Goal: Information Seeking & Learning: Learn about a topic

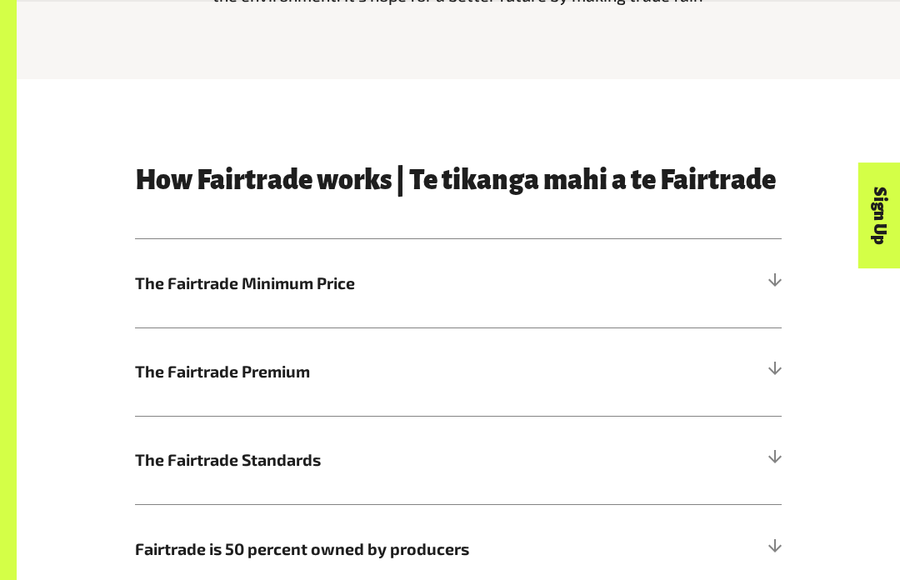
scroll to position [604, 0]
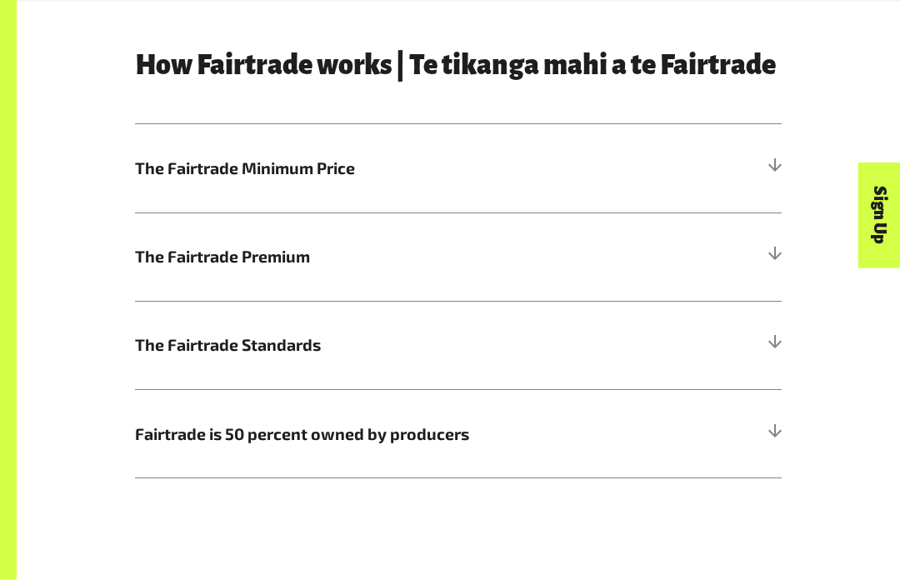
click at [721, 427] on h5 "Fairtrade is 50 percent owned by producers" at bounding box center [458, 434] width 647 height 88
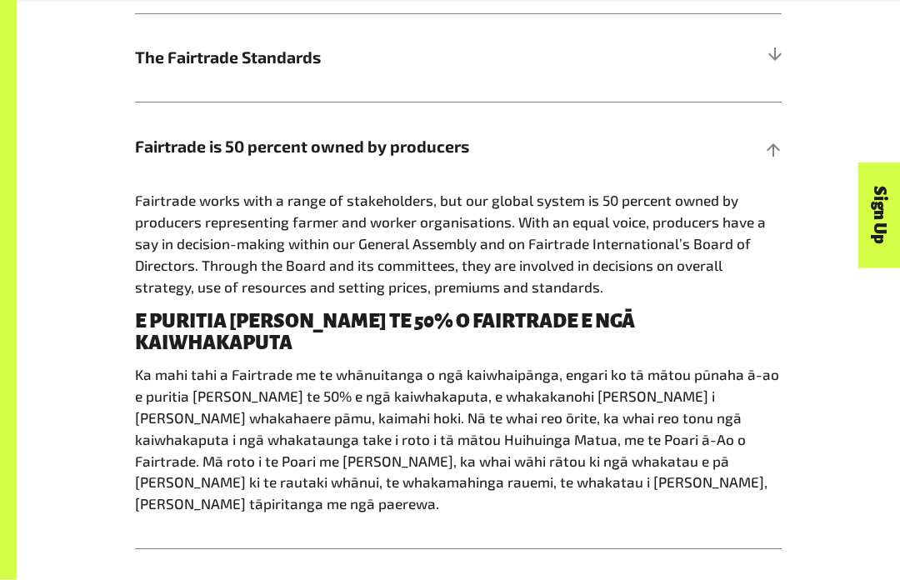
scroll to position [1008, 0]
click at [778, 130] on h5 "Fairtrade is 50 percent owned by producers" at bounding box center [458, 146] width 647 height 88
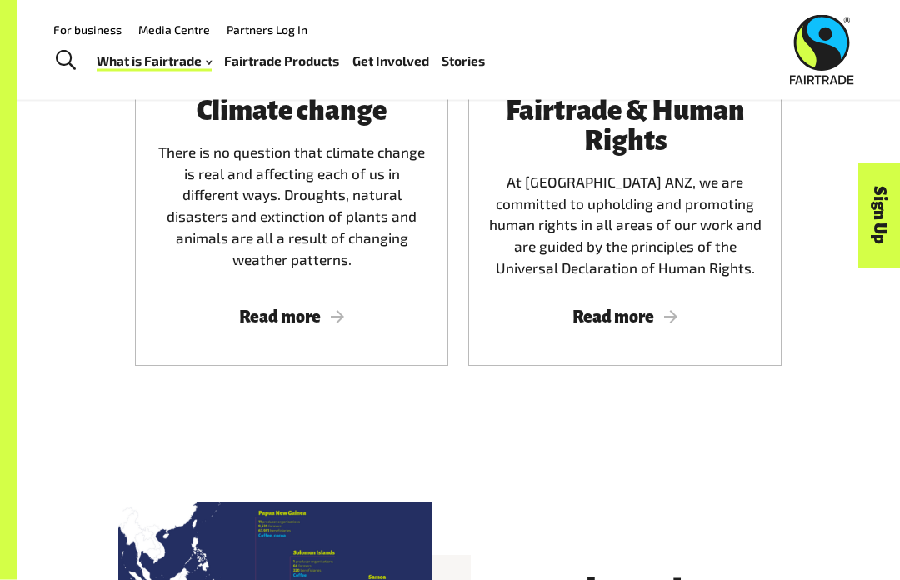
scroll to position [2883, 0]
click at [650, 308] on span "Read more" at bounding box center [624, 317] width 273 height 18
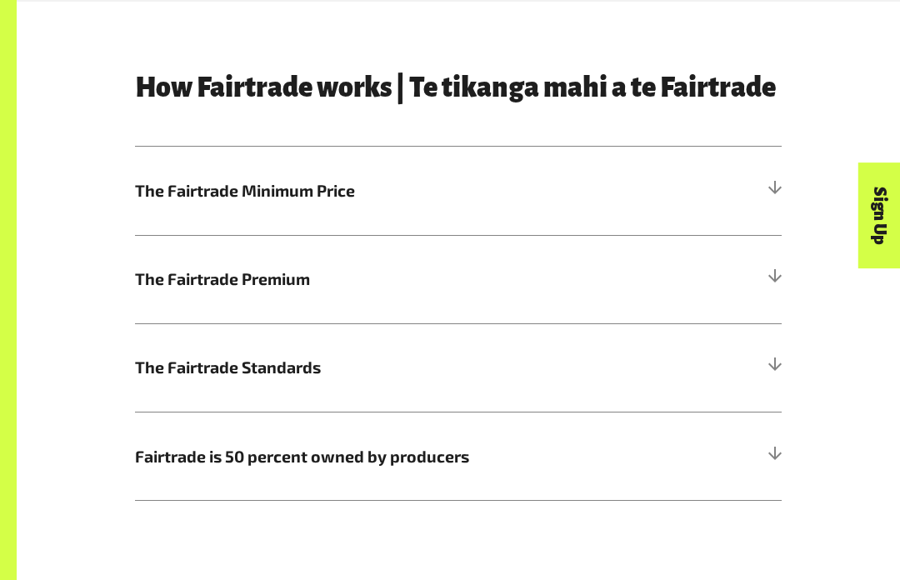
scroll to position [699, 0]
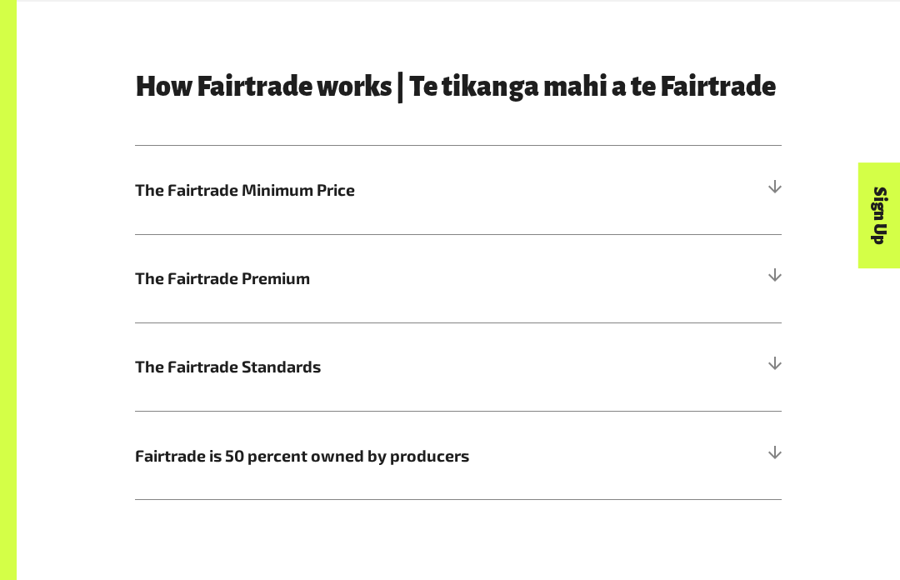
click at [623, 183] on h5 "The Fairtrade Minimum Price" at bounding box center [458, 190] width 647 height 88
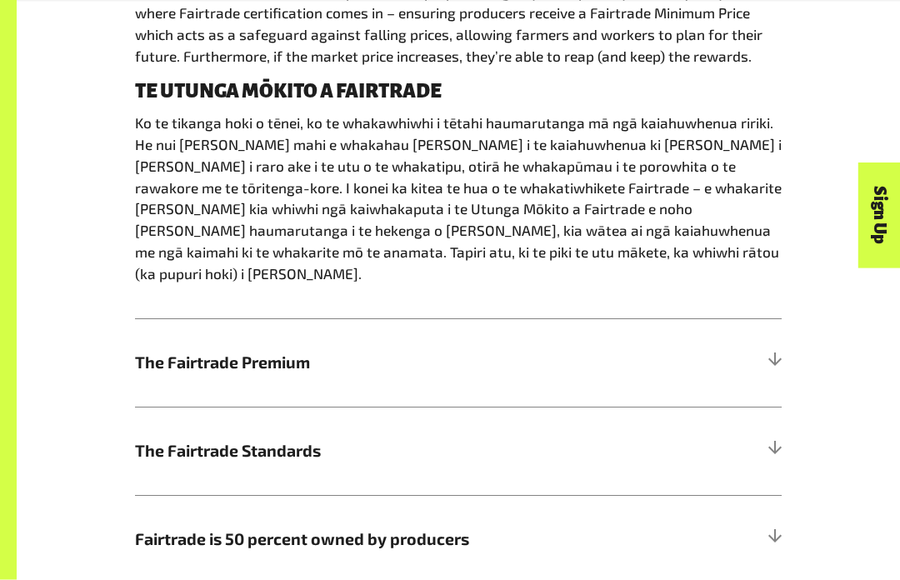
click at [564, 351] on span "The Fairtrade Premium" at bounding box center [377, 363] width 485 height 24
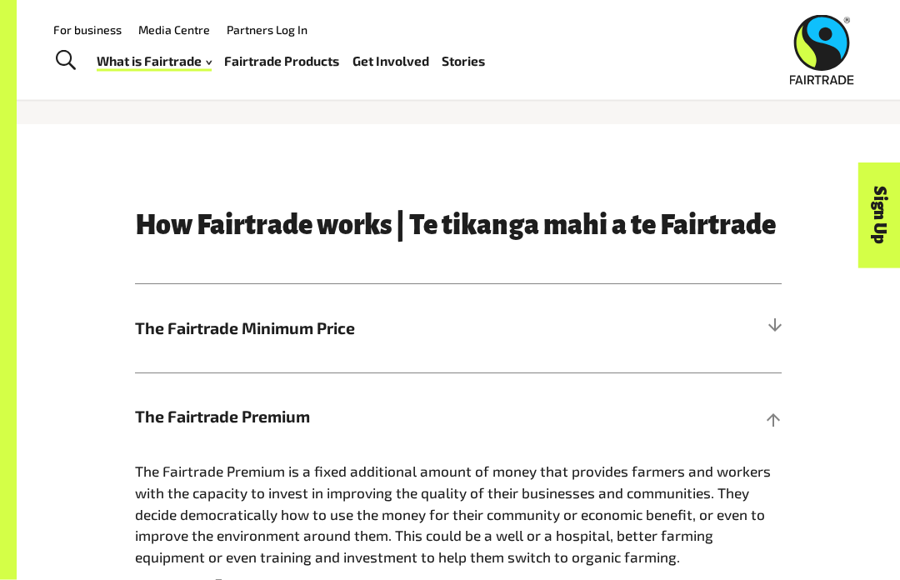
click at [742, 333] on h5 "The Fairtrade Minimum Price" at bounding box center [458, 329] width 647 height 88
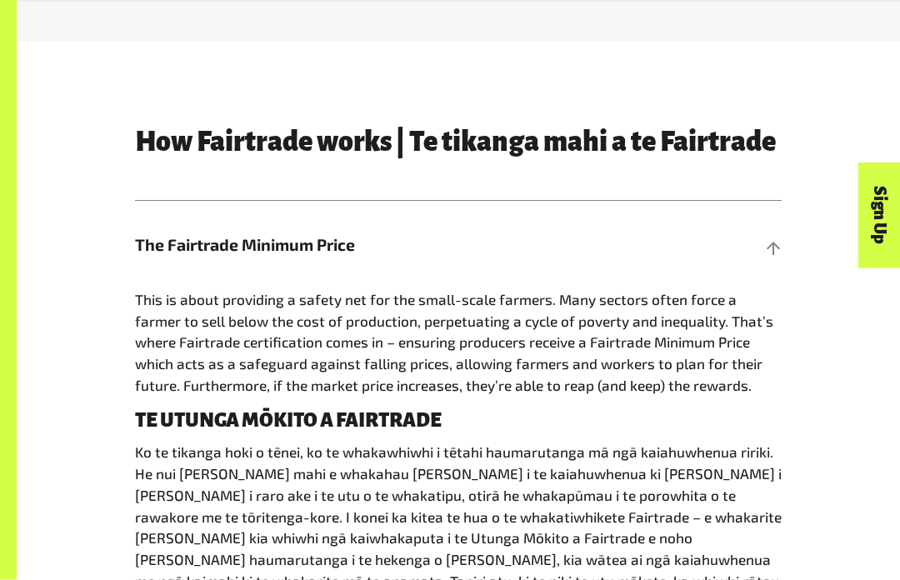
scroll to position [644, 0]
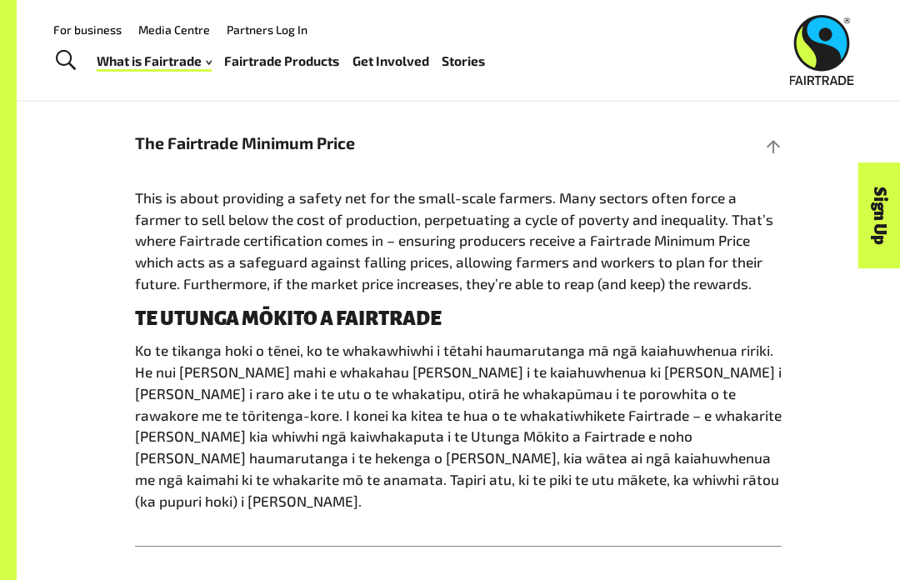
click at [764, 151] on h5 "The Fairtrade Minimum Price" at bounding box center [458, 143] width 647 height 88
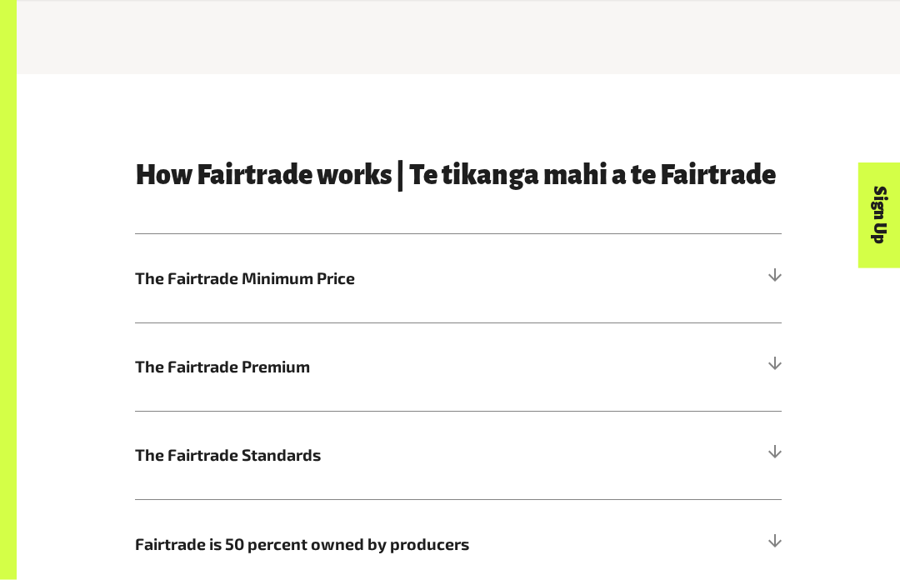
scroll to position [611, 0]
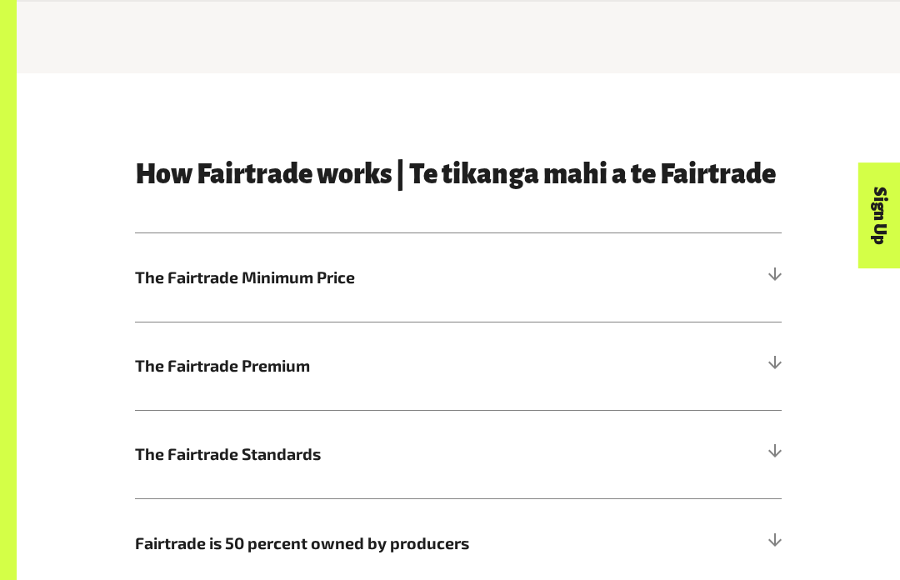
click at [671, 364] on h5 "The Fairtrade Premium" at bounding box center [458, 366] width 647 height 88
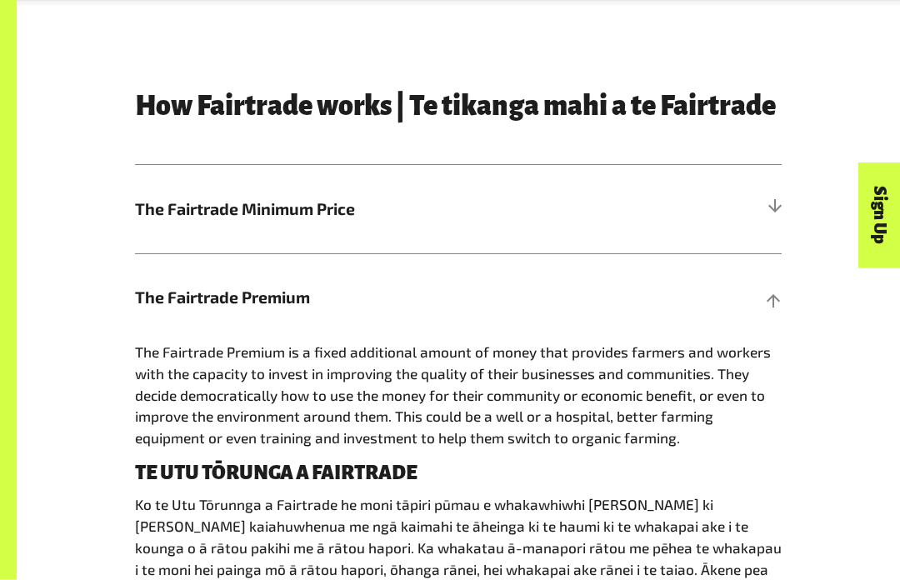
scroll to position [679, 0]
click at [776, 269] on div "Sign Up" at bounding box center [806, 248] width 106 height 43
click at [765, 269] on div "Sign Up" at bounding box center [806, 248] width 106 height 43
click at [771, 298] on div at bounding box center [774, 297] width 15 height 15
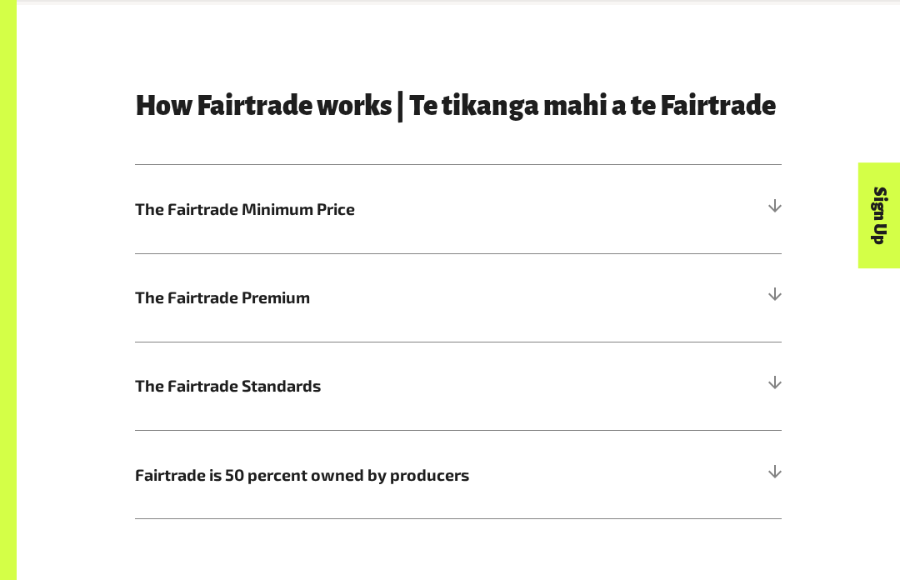
click at [772, 365] on h5 "The Fairtrade Standards" at bounding box center [458, 386] width 647 height 88
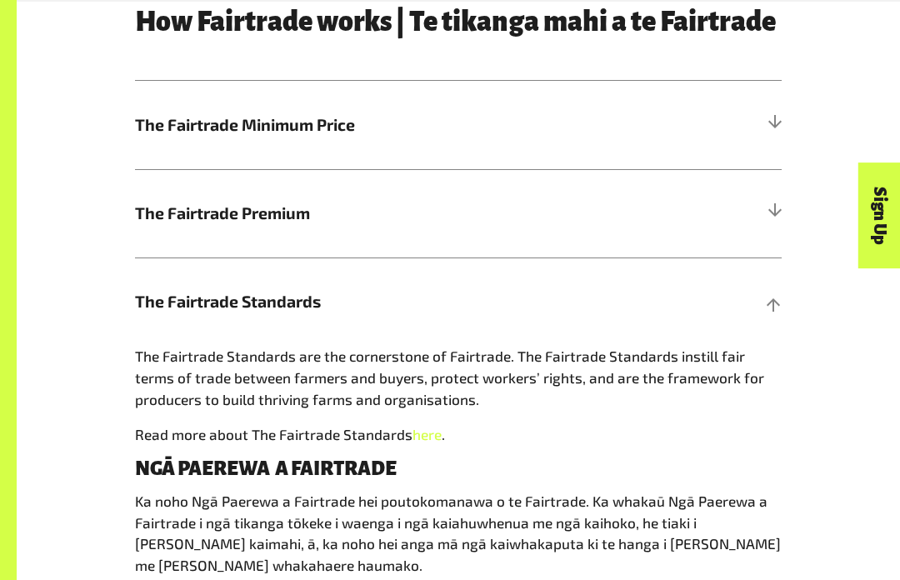
scroll to position [763, 0]
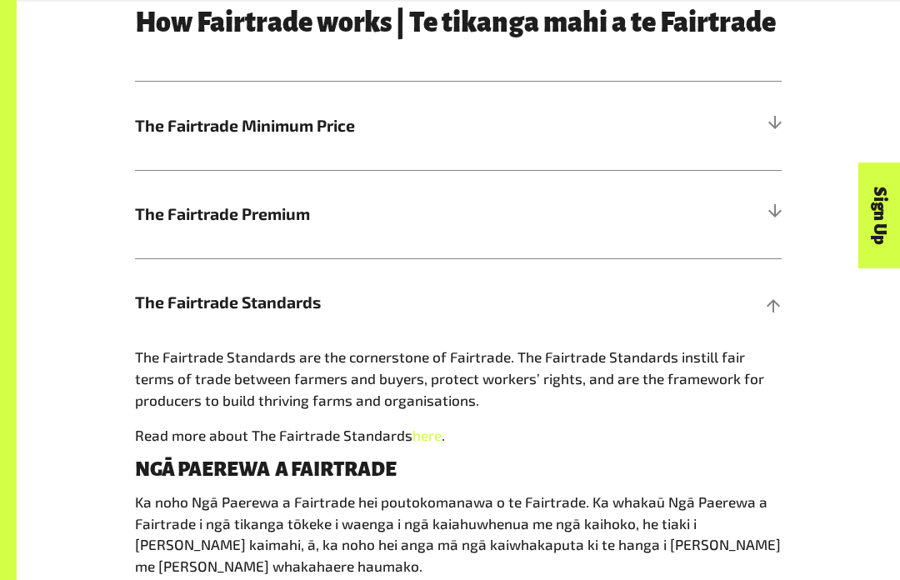
click at [779, 302] on div at bounding box center [774, 302] width 15 height 15
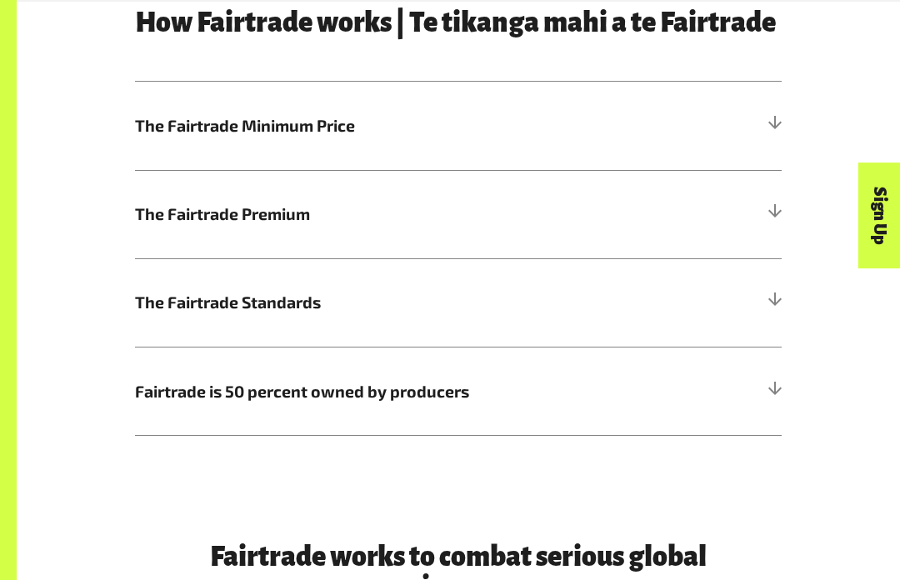
click at [769, 375] on h5 "Fairtrade is 50 percent owned by producers" at bounding box center [458, 391] width 647 height 88
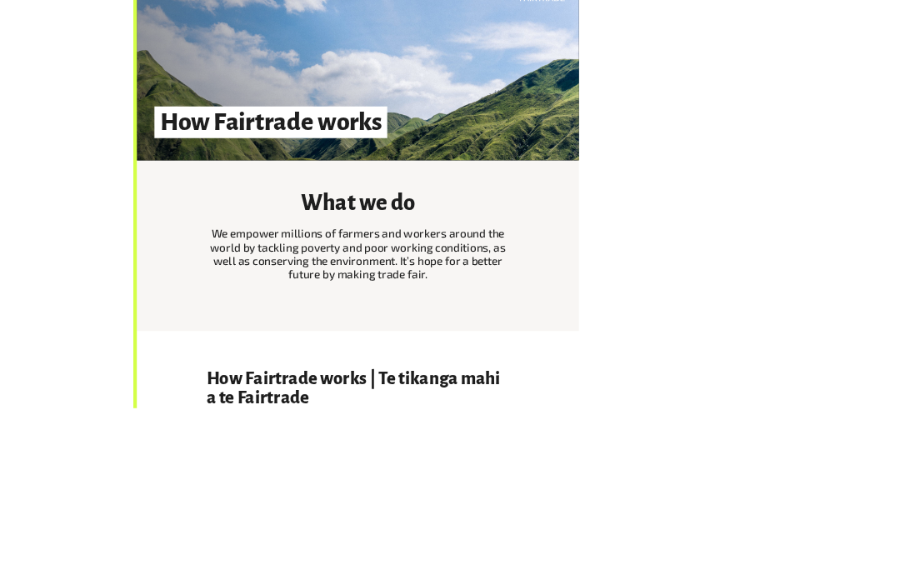
scroll to position [214, 0]
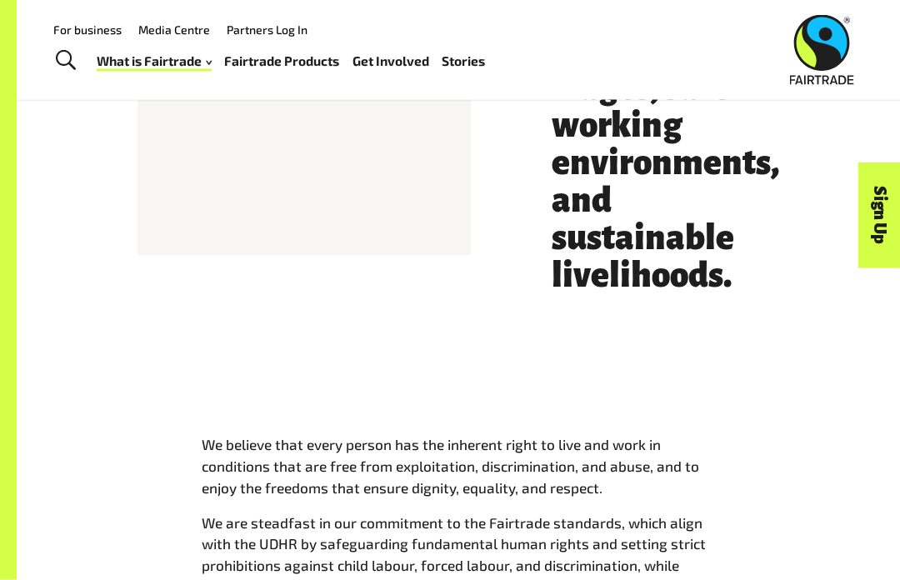
scroll to position [944, 0]
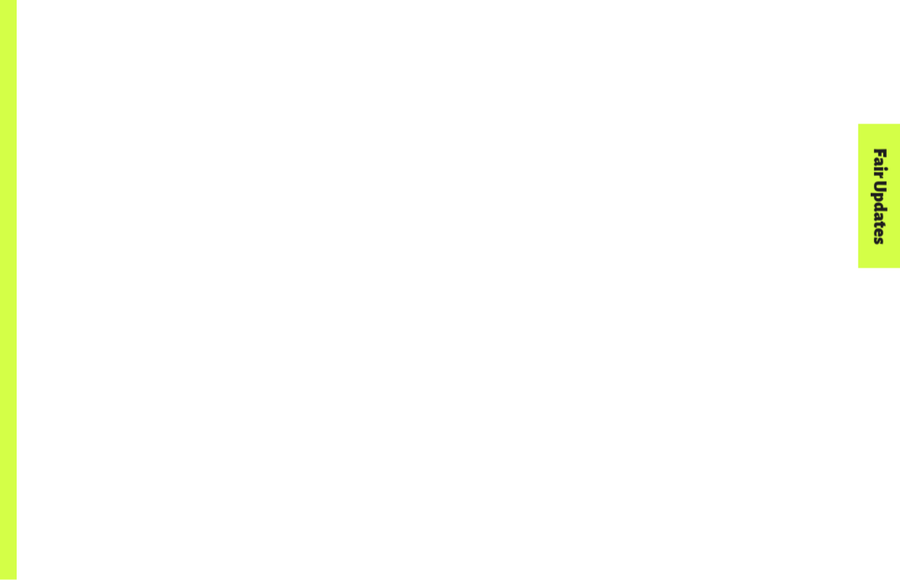
scroll to position [1205, 0]
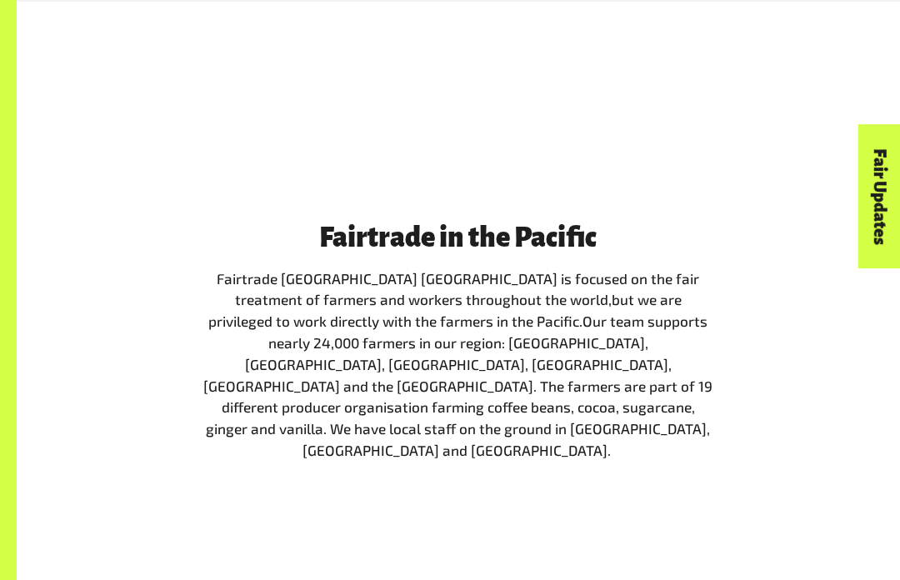
click at [758, 458] on div "Fairtrade in the Pacific Fairtrade Australia New Zealand is focused on the fair…" at bounding box center [458, 502] width 800 height 559
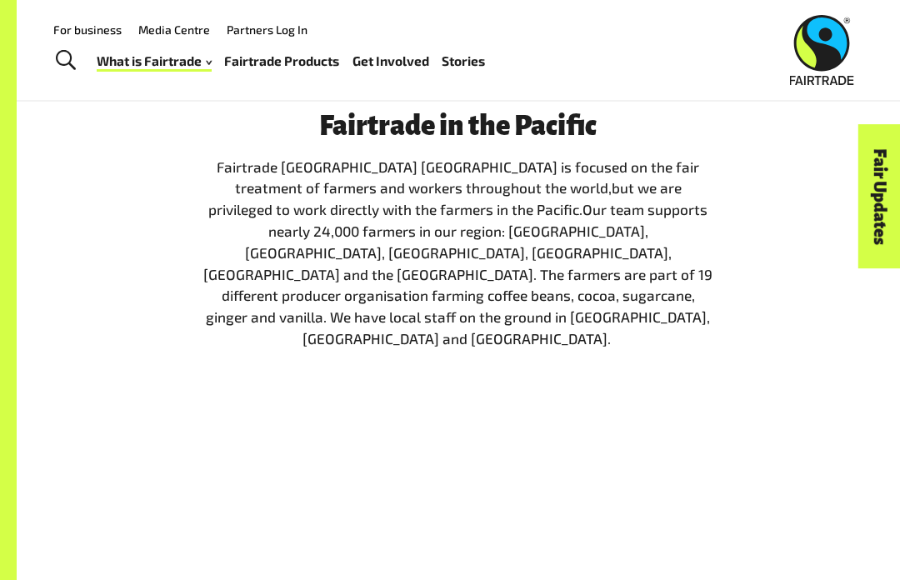
scroll to position [1780, 0]
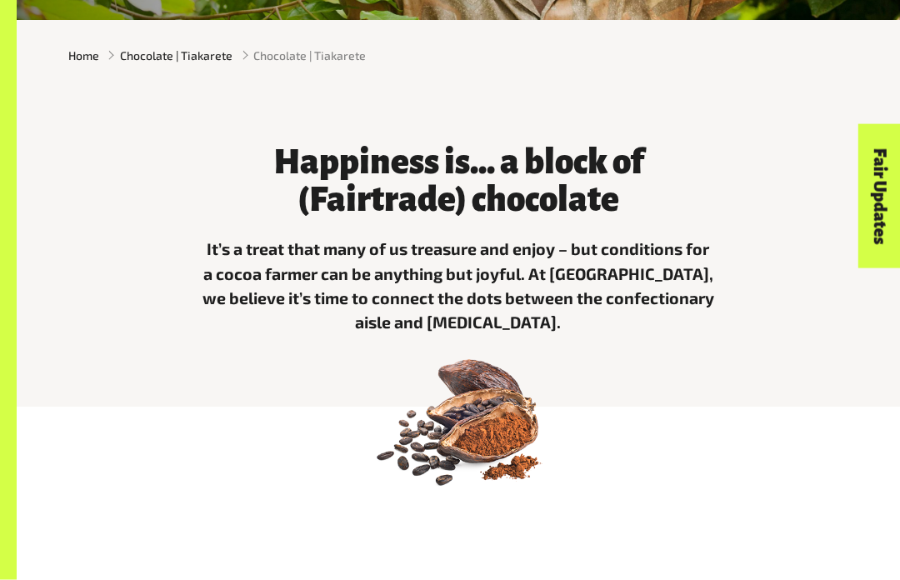
scroll to position [341, 0]
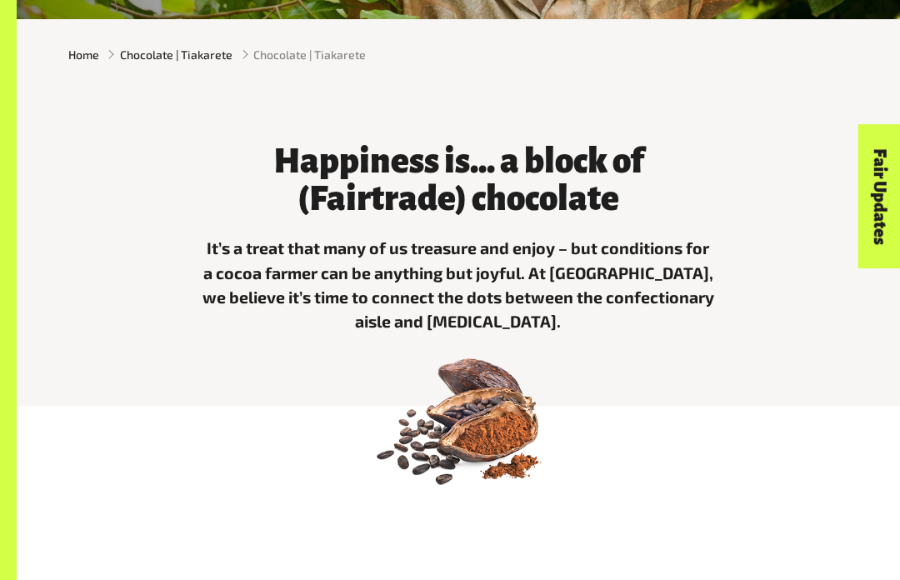
click at [689, 466] on div at bounding box center [459, 456] width 884 height 100
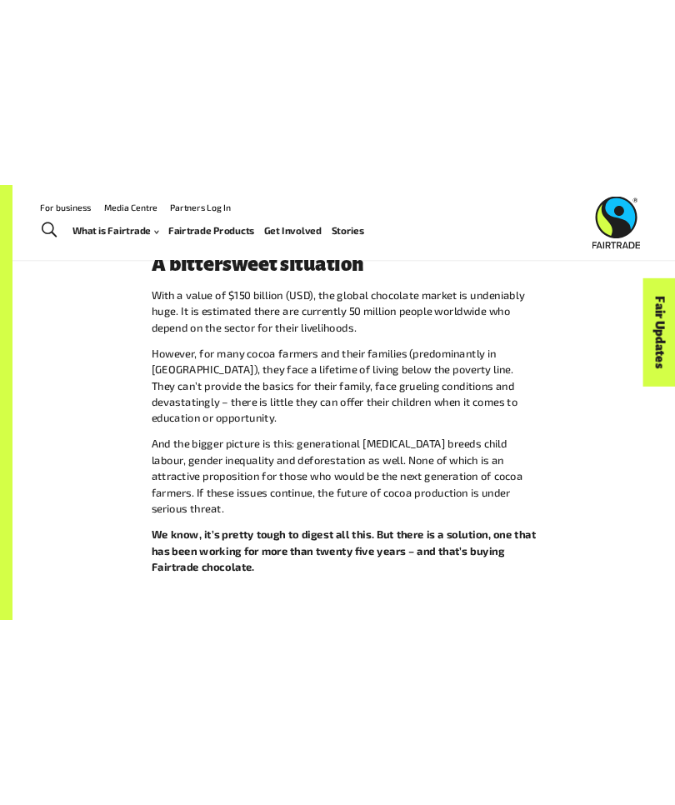
scroll to position [1319, 0]
